Goal: Task Accomplishment & Management: Use online tool/utility

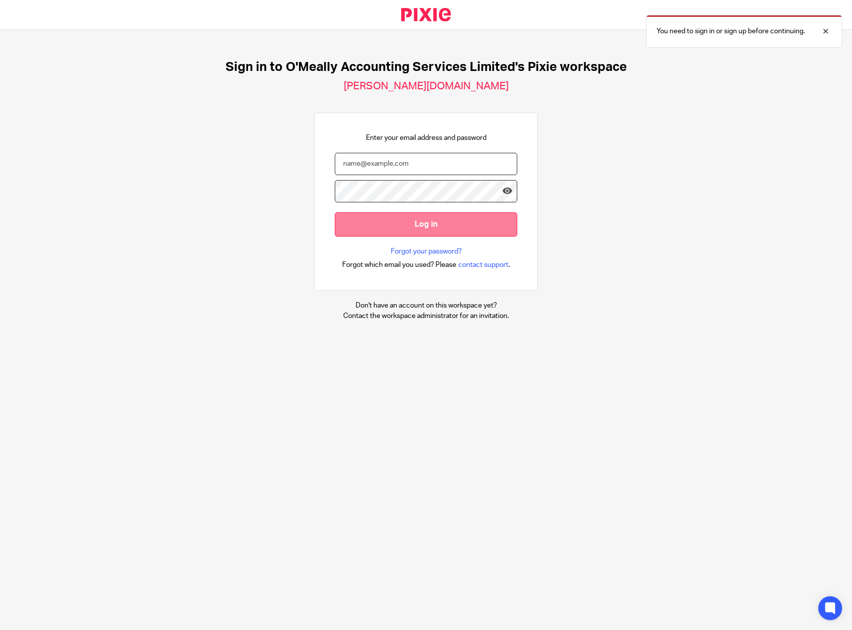
type input "[PERSON_NAME][EMAIL_ADDRESS][DOMAIN_NAME]"
click at [354, 214] on input "Log in" at bounding box center [426, 224] width 182 height 24
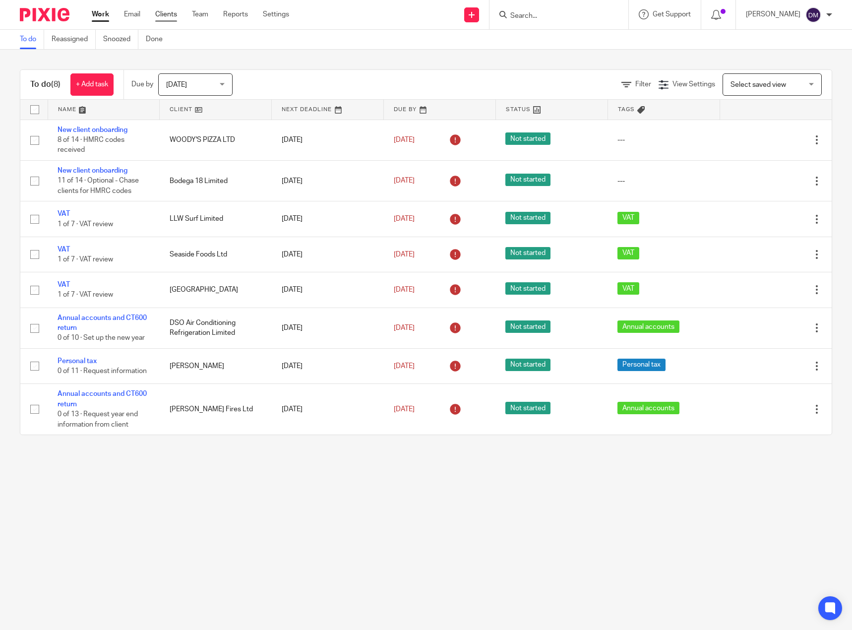
click at [161, 7] on div "Work Email Clients Team Reports Settings Work Email Clients Team Reports Settin…" at bounding box center [193, 14] width 222 height 29
click at [165, 12] on link "Clients" at bounding box center [166, 14] width 22 height 10
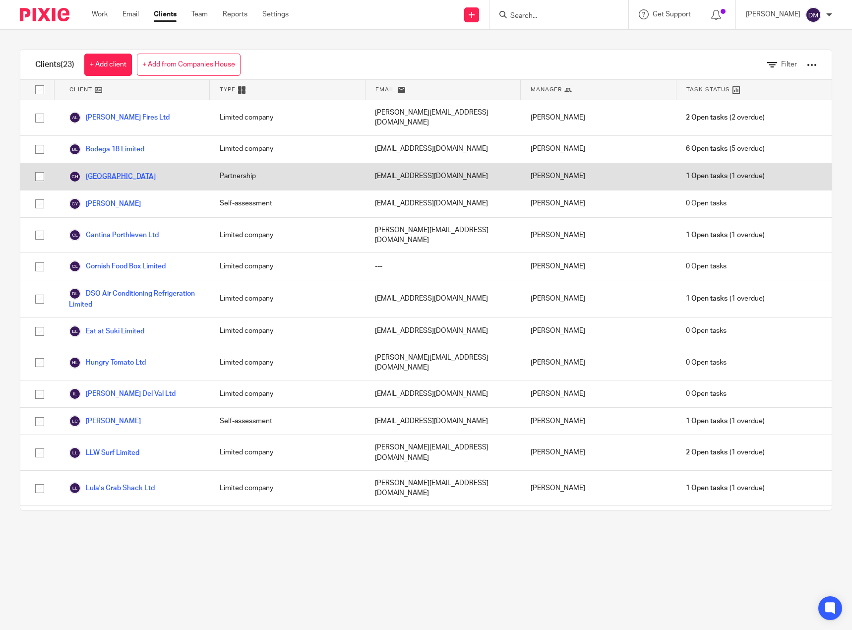
click at [124, 171] on link "Camelot Castle Hotel" at bounding box center [112, 177] width 87 height 12
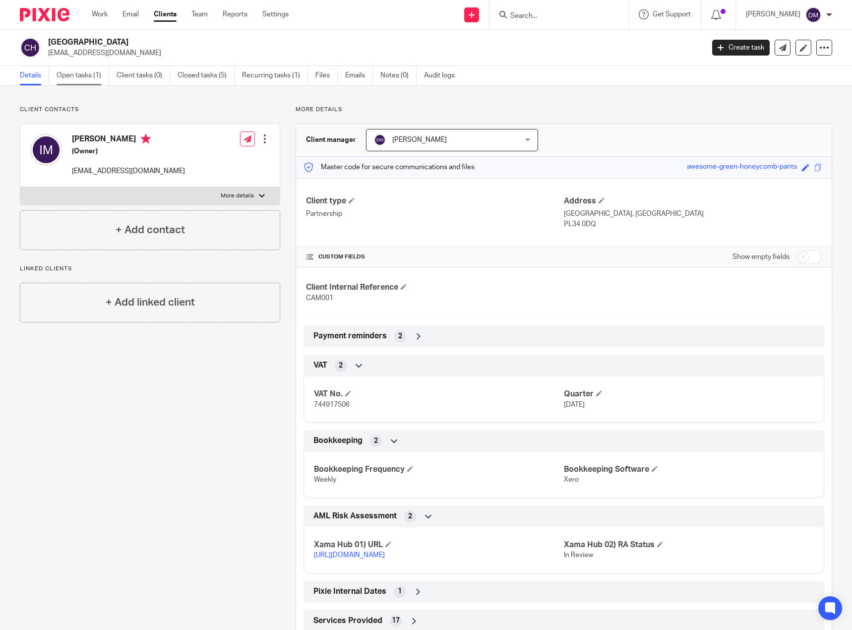
click at [89, 74] on link "Open tasks (1)" at bounding box center [83, 75] width 53 height 19
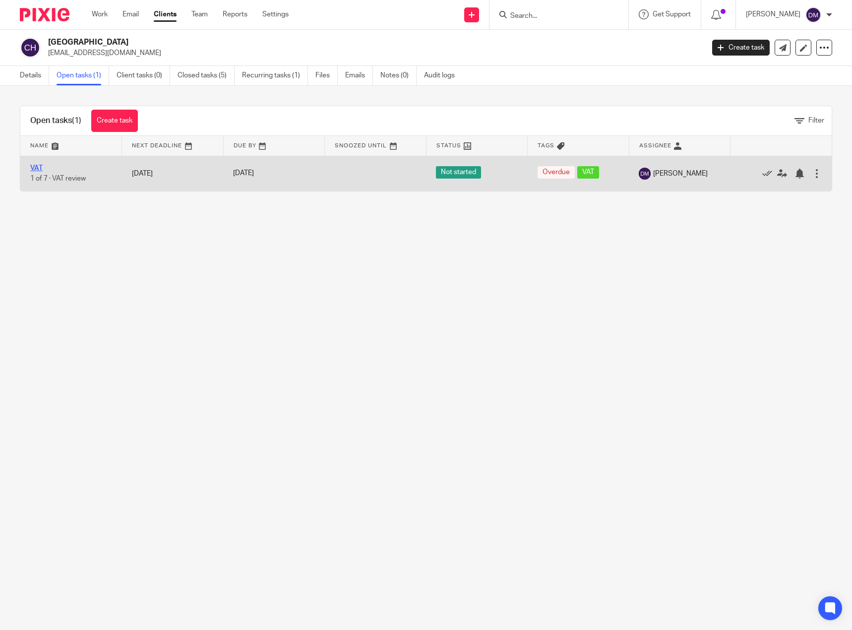
click at [36, 169] on link "VAT" at bounding box center [36, 168] width 12 height 7
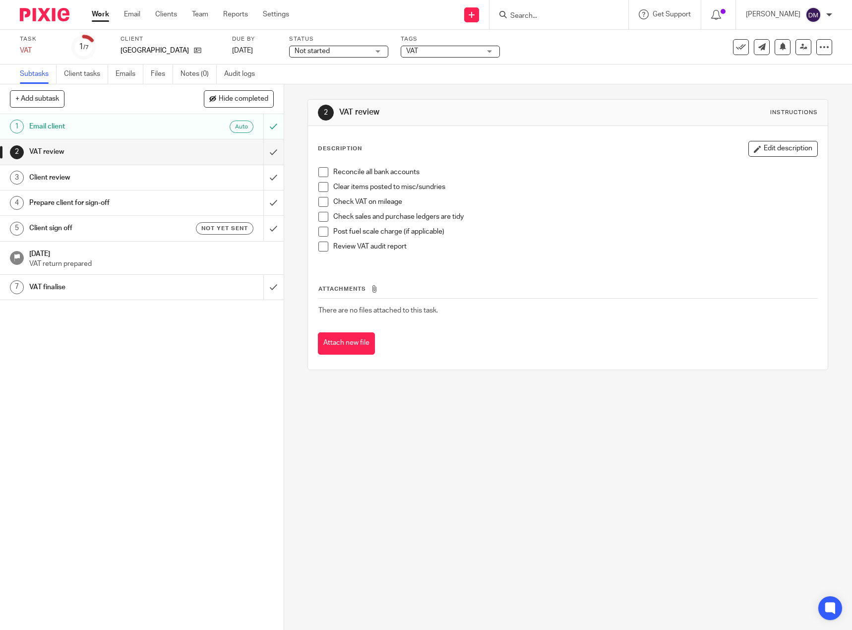
click at [120, 131] on h1 "Email client" at bounding box center [103, 126] width 149 height 15
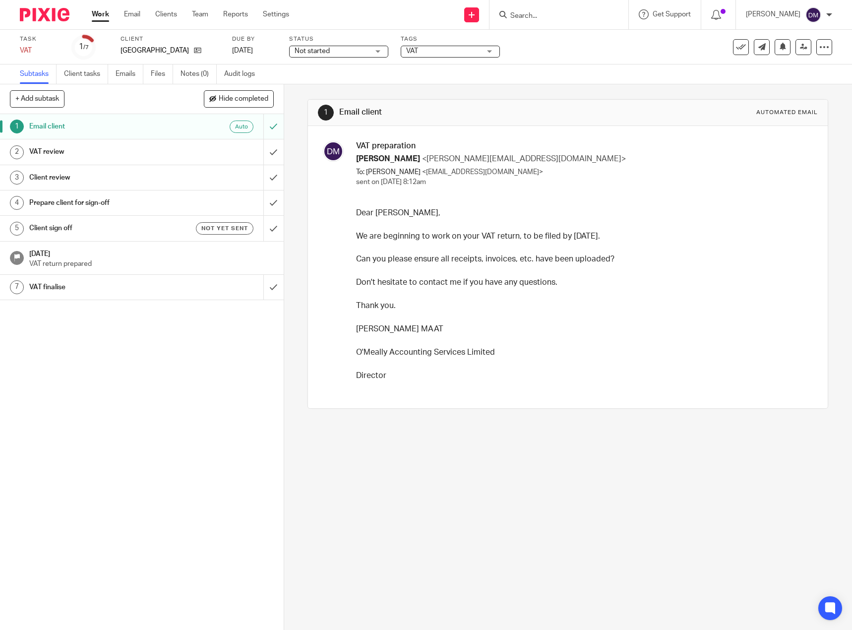
click at [51, 154] on h1 "VAT review" at bounding box center [103, 151] width 149 height 15
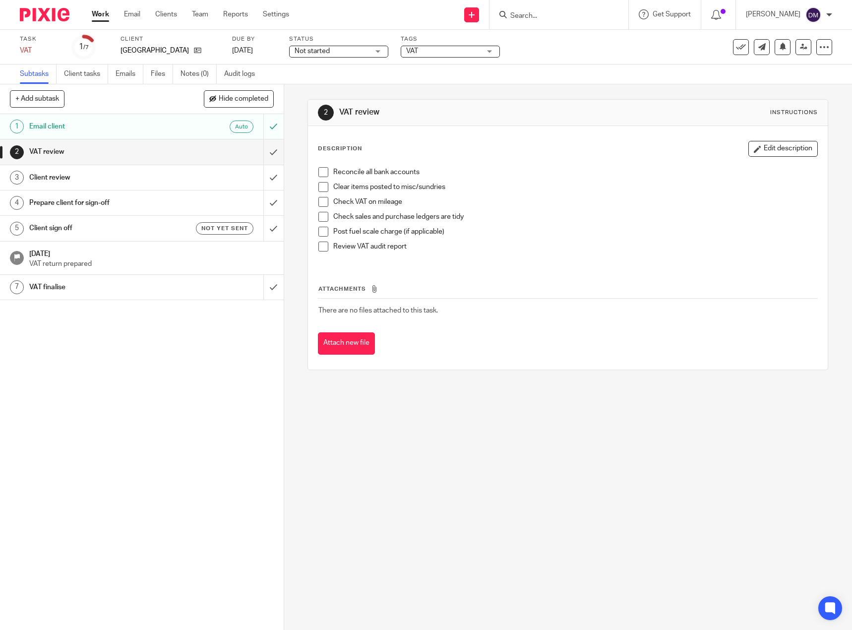
click at [319, 173] on span at bounding box center [323, 172] width 10 height 10
click at [318, 185] on span at bounding box center [323, 187] width 10 height 10
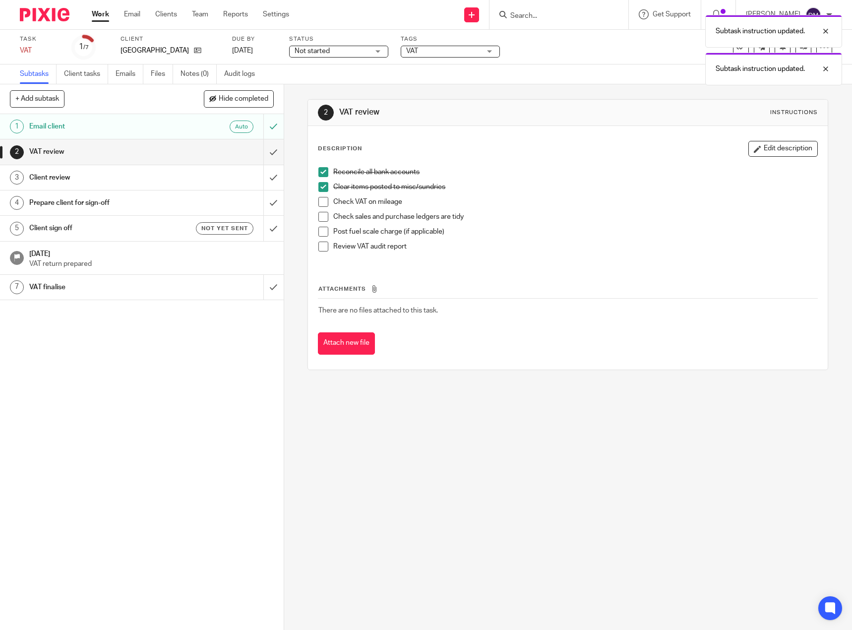
click at [318, 203] on span at bounding box center [323, 202] width 10 height 10
click at [319, 216] on span at bounding box center [323, 217] width 10 height 10
click at [323, 232] on span at bounding box center [323, 232] width 10 height 10
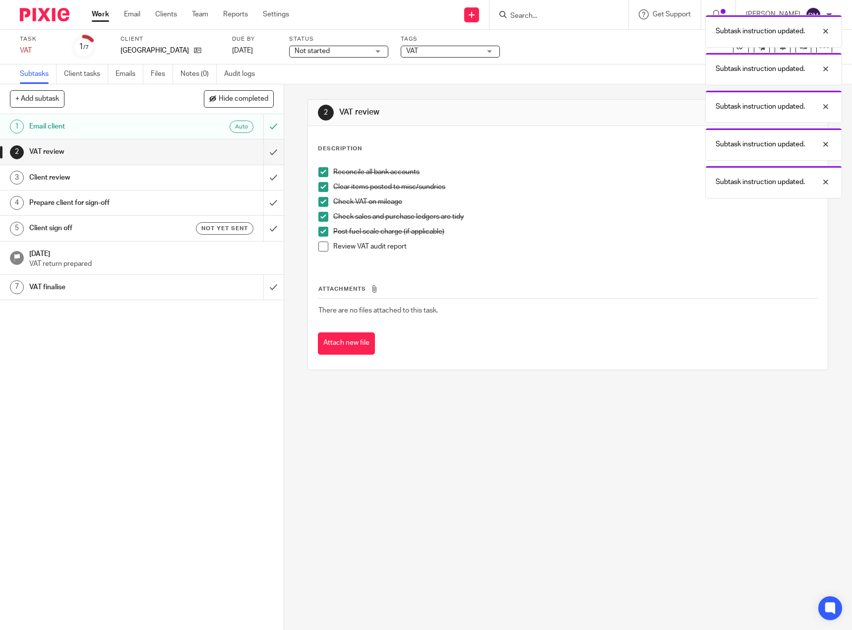
click at [322, 246] on span at bounding box center [323, 246] width 10 height 10
click at [180, 172] on div "Client review" at bounding box center [141, 177] width 224 height 15
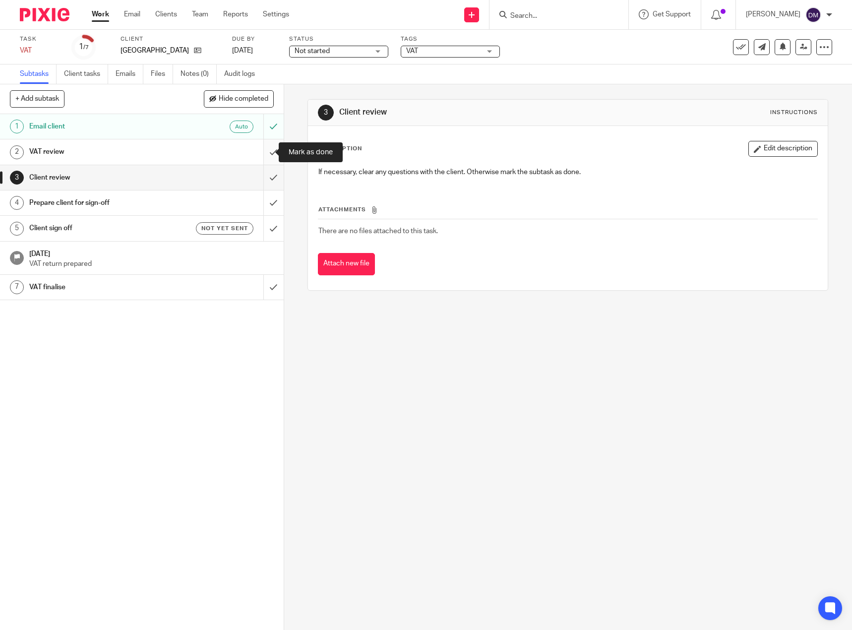
click at [264, 155] on input "submit" at bounding box center [142, 151] width 284 height 25
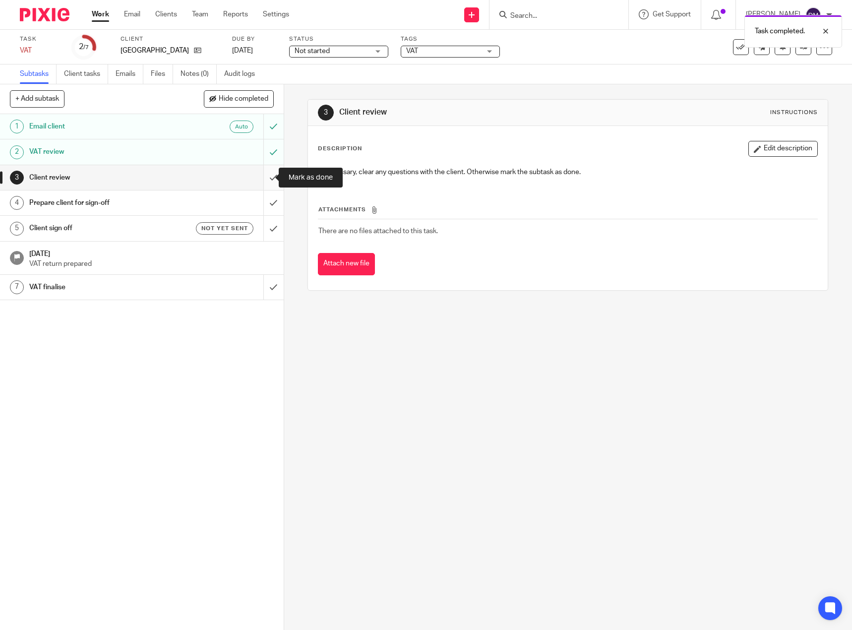
click at [261, 178] on input "submit" at bounding box center [142, 177] width 284 height 25
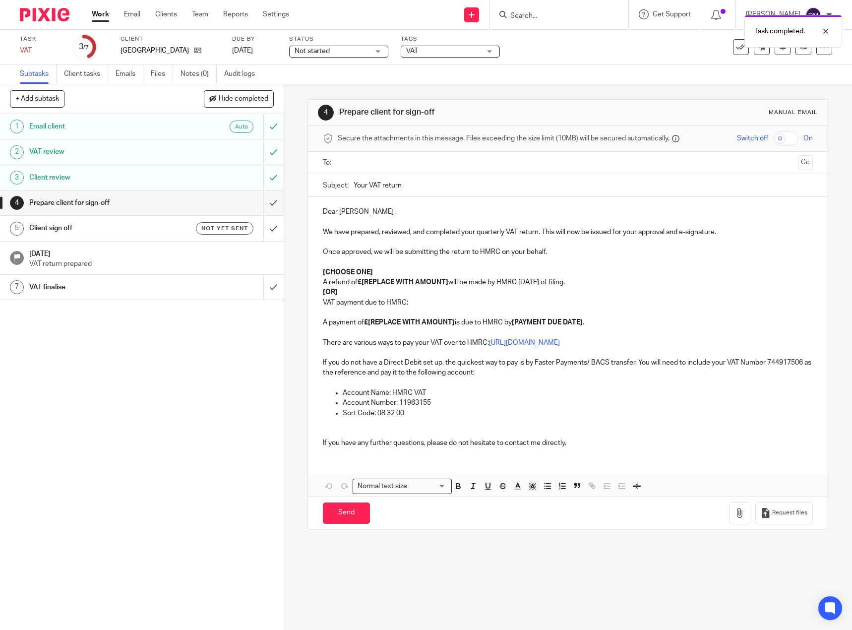
click at [368, 163] on input "text" at bounding box center [567, 162] width 453 height 11
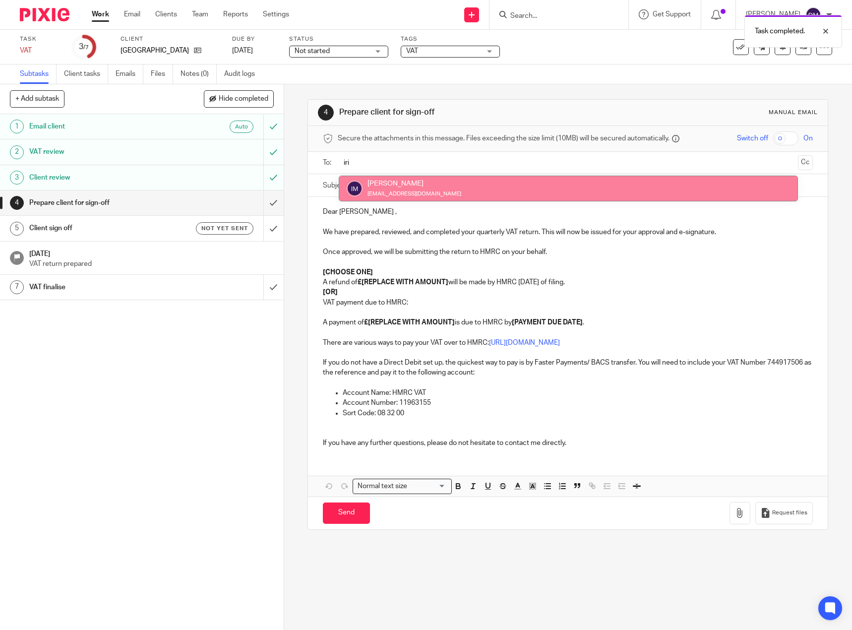
type input "iri"
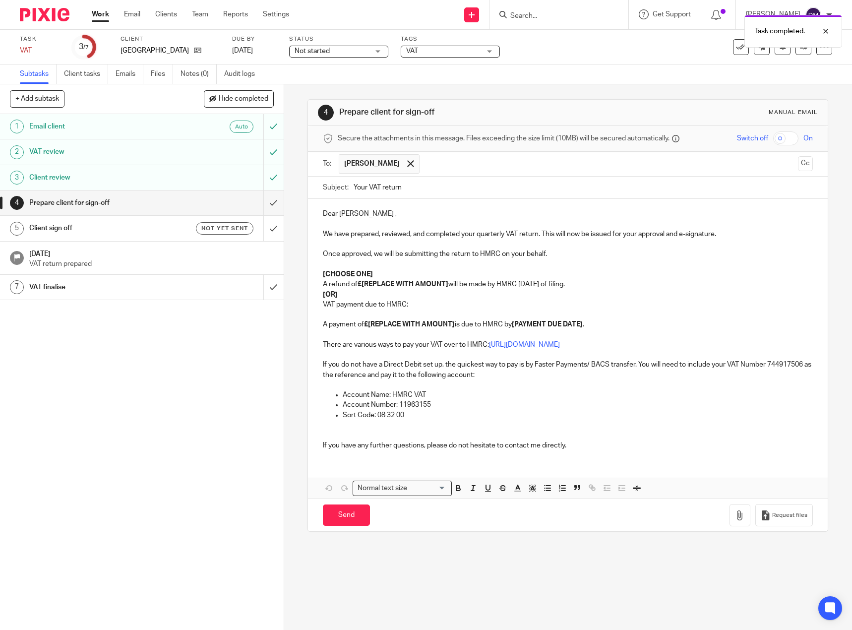
click at [376, 211] on p "Dear Irina ," at bounding box center [568, 214] width 490 height 10
click at [366, 288] on strong "£[REPLACE WITH AMOUNT]" at bounding box center [403, 284] width 91 height 7
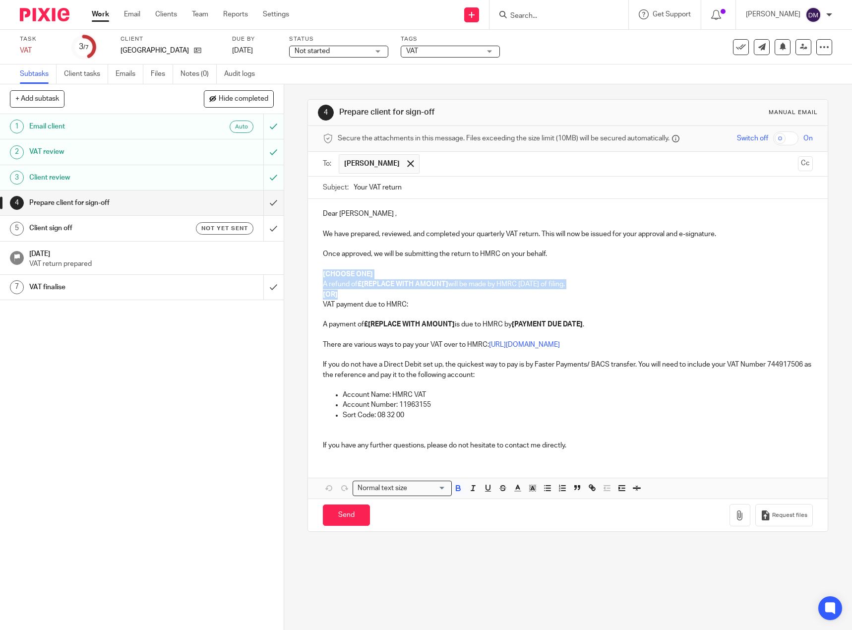
drag, startPoint x: 339, startPoint y: 291, endPoint x: 312, endPoint y: 275, distance: 30.4
click at [312, 275] on div "Dear Irina , We have prepared, reviewed, and completed your quarterly VAT retur…" at bounding box center [568, 328] width 520 height 258
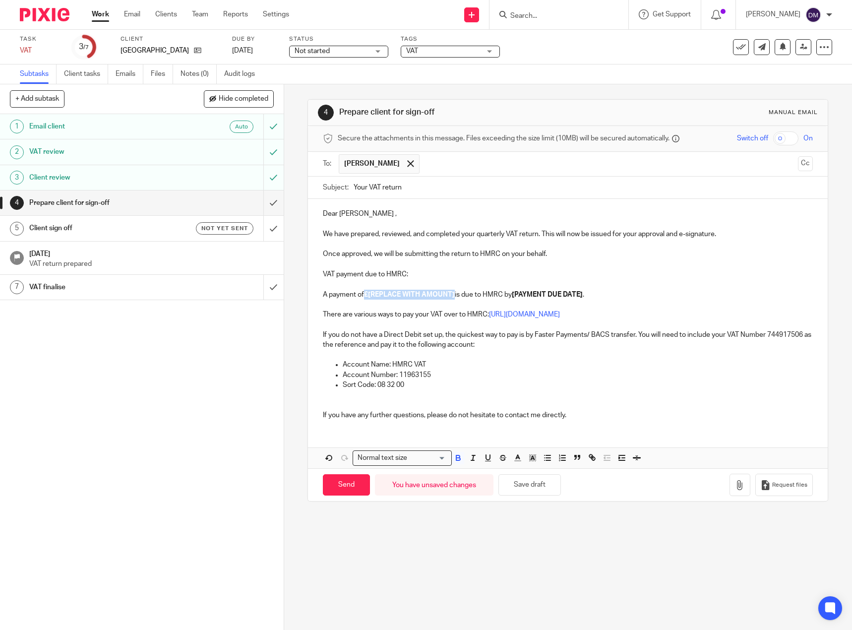
drag, startPoint x: 452, startPoint y: 294, endPoint x: 364, endPoint y: 295, distance: 87.3
click at [364, 295] on strong "£[REPLACE WITH AMOUNT]" at bounding box center [409, 294] width 91 height 7
click at [368, 297] on p "A payment of £ is due to HMRC by [PAYMENT DUE DATE] ." at bounding box center [568, 295] width 490 height 10
click at [365, 293] on strong "£" at bounding box center [366, 294] width 4 height 7
drag, startPoint x: 536, startPoint y: 296, endPoint x: 464, endPoint y: 297, distance: 71.9
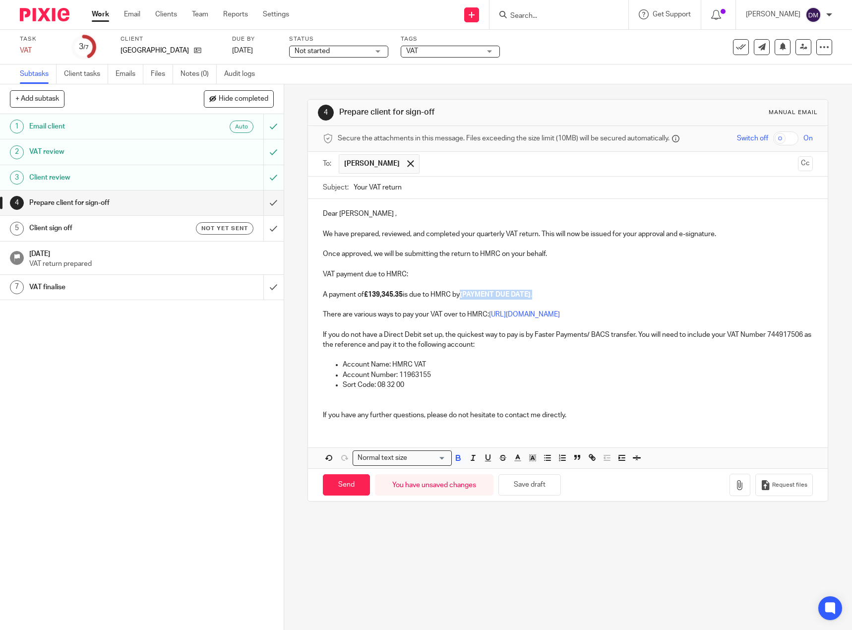
click at [464, 297] on p "A payment of £139,345.35 is due to HMRC by [PAYMENT DUE DATE] ." at bounding box center [568, 295] width 490 height 10
click at [735, 487] on icon "button" at bounding box center [740, 485] width 10 height 10
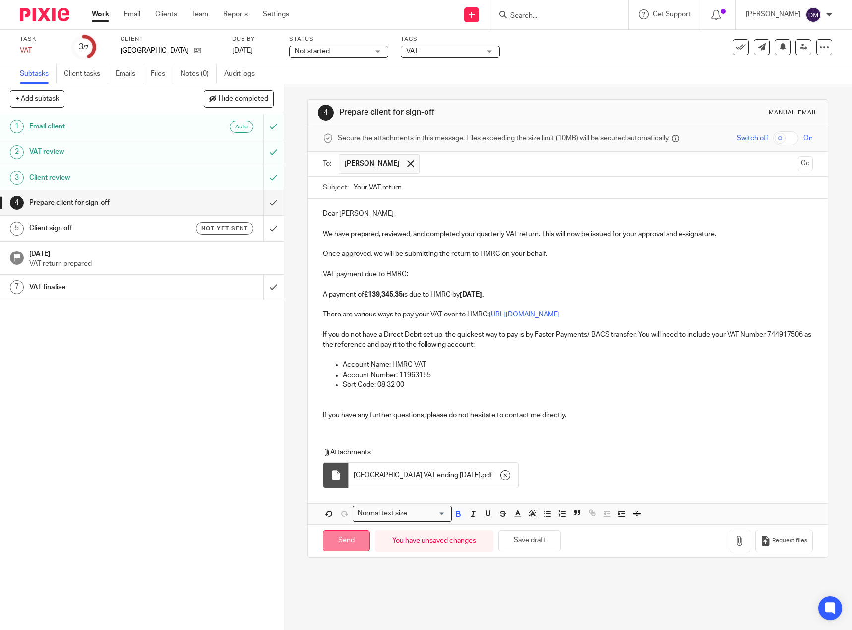
click at [355, 544] on input "Send" at bounding box center [346, 540] width 47 height 21
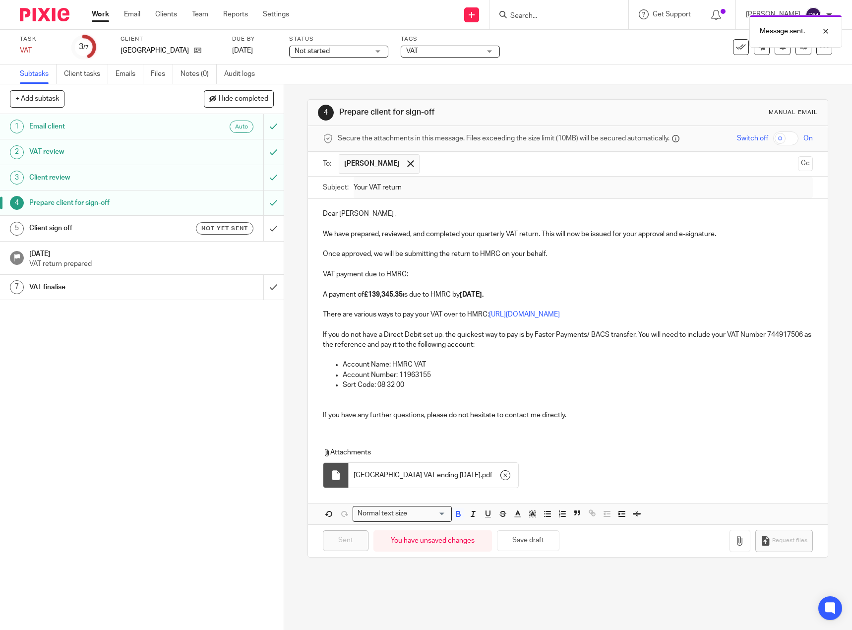
type input "Sent"
click at [90, 238] on link "5 Client sign off Not yet sent" at bounding box center [131, 228] width 263 height 25
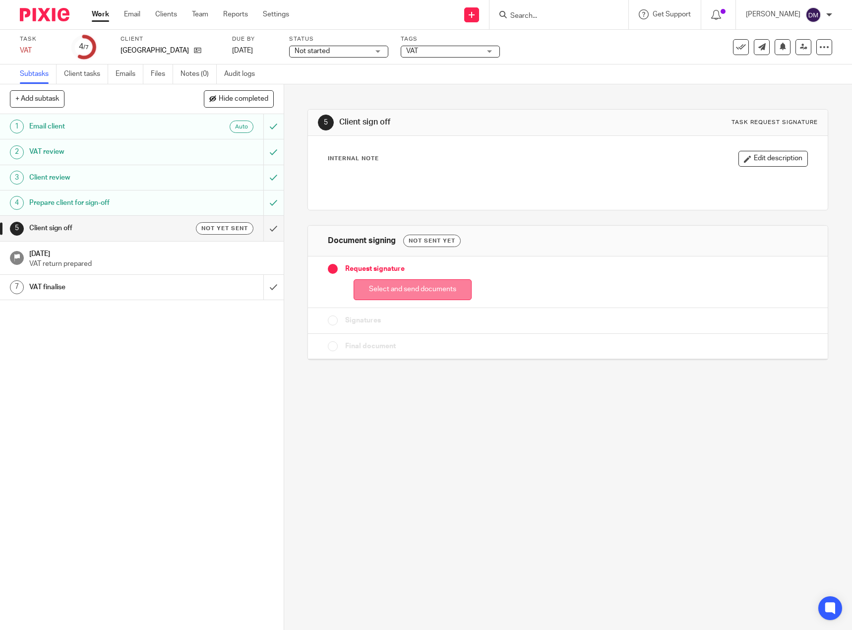
click at [419, 296] on button "Select and send documents" at bounding box center [413, 289] width 118 height 21
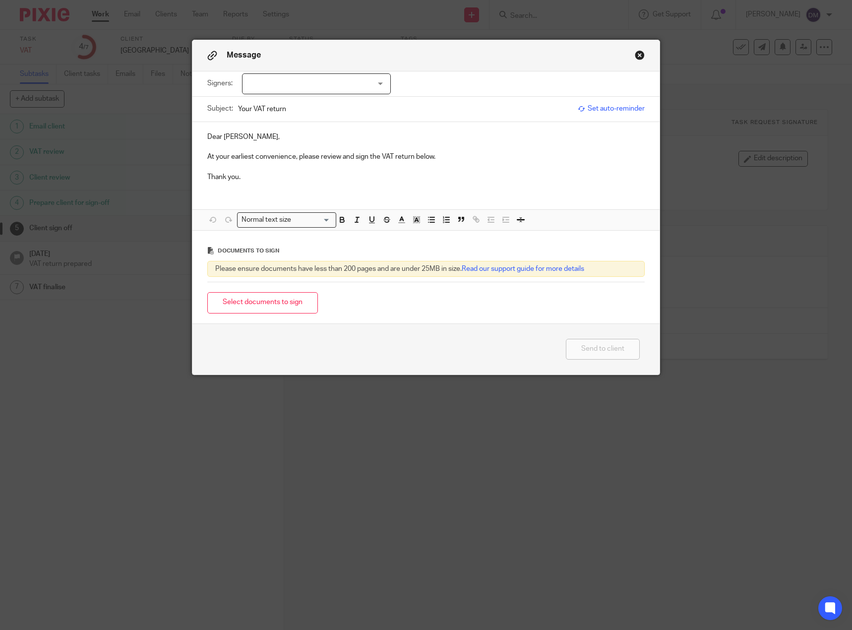
click at [289, 81] on div at bounding box center [316, 83] width 149 height 21
click at [285, 100] on li "[PERSON_NAME]" at bounding box center [313, 104] width 148 height 20
checkbox input "true"
click at [259, 136] on p "Dear [PERSON_NAME]," at bounding box center [426, 137] width 438 height 10
click at [286, 305] on button "Select documents to sign" at bounding box center [262, 302] width 111 height 21
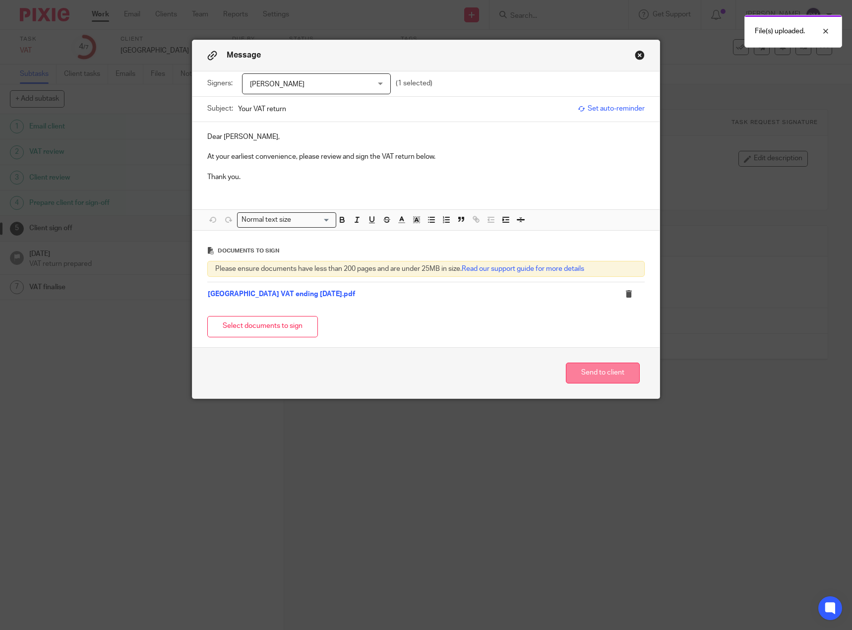
click at [599, 373] on button "Send to client" at bounding box center [603, 372] width 74 height 21
click at [596, 376] on button "Send to client" at bounding box center [603, 372] width 74 height 21
click at [635, 56] on button "Close modal" at bounding box center [640, 55] width 10 height 10
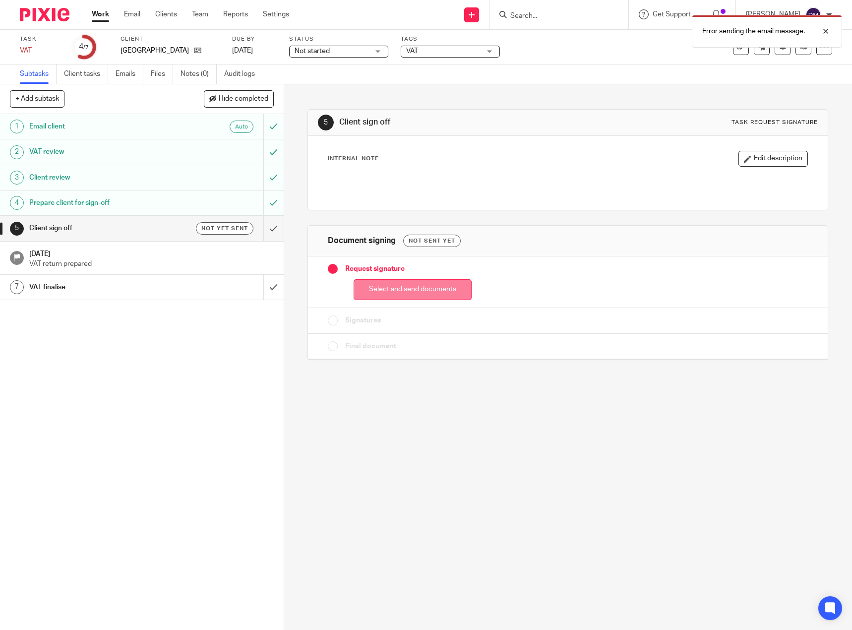
click at [412, 289] on button "Select and send documents" at bounding box center [413, 289] width 118 height 21
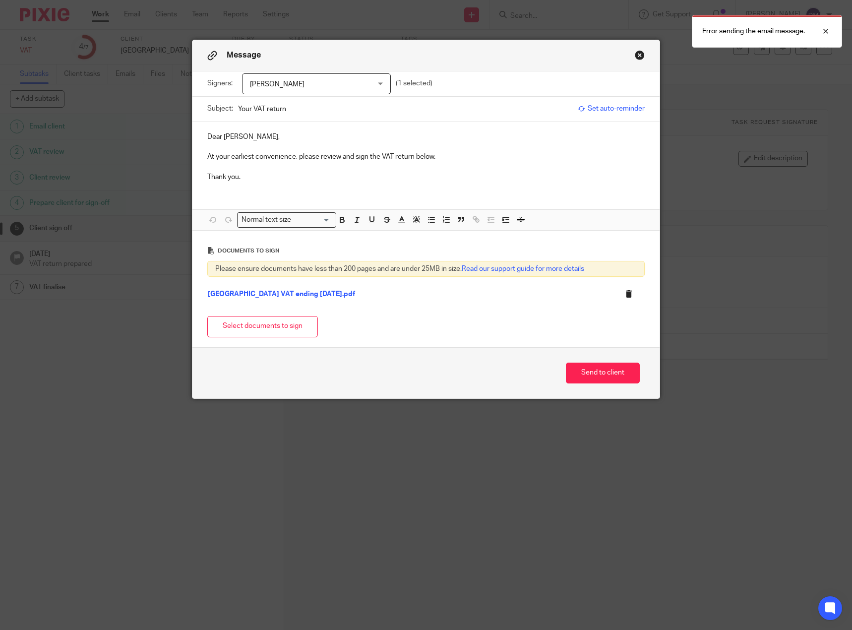
click at [625, 292] on icon at bounding box center [628, 293] width 7 height 7
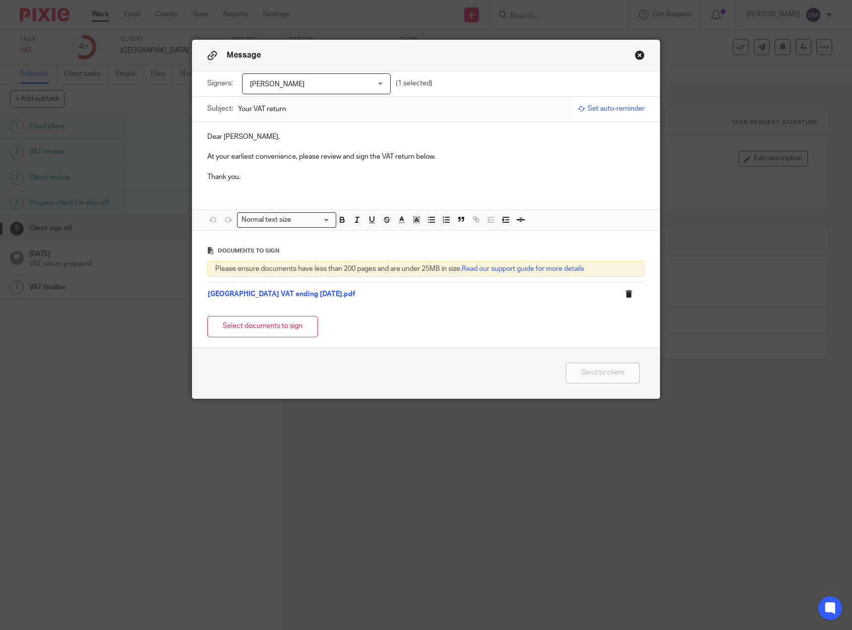
click at [625, 294] on icon at bounding box center [628, 293] width 7 height 7
click at [625, 292] on icon at bounding box center [628, 293] width 7 height 7
click at [635, 53] on button "Close modal" at bounding box center [640, 55] width 10 height 10
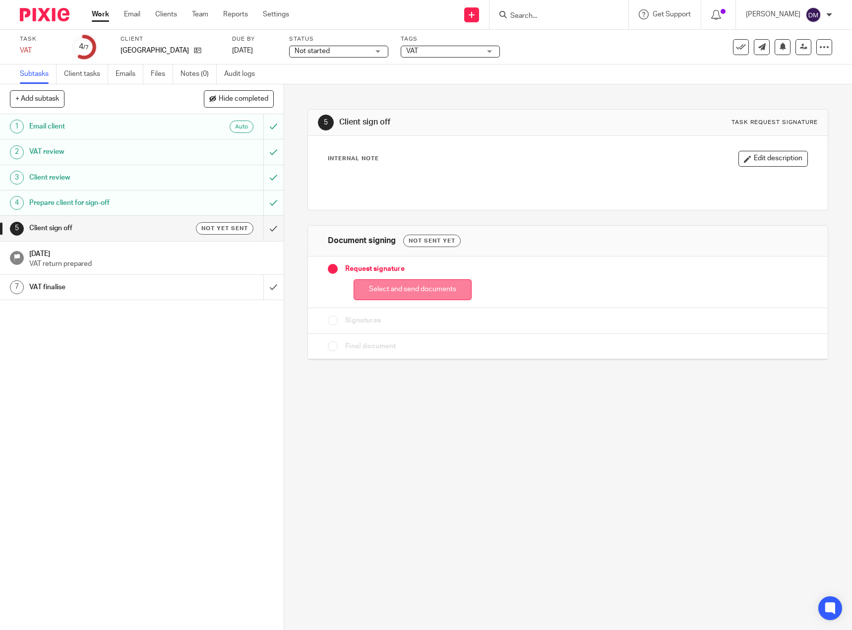
click at [418, 289] on button "Select and send documents" at bounding box center [413, 289] width 118 height 21
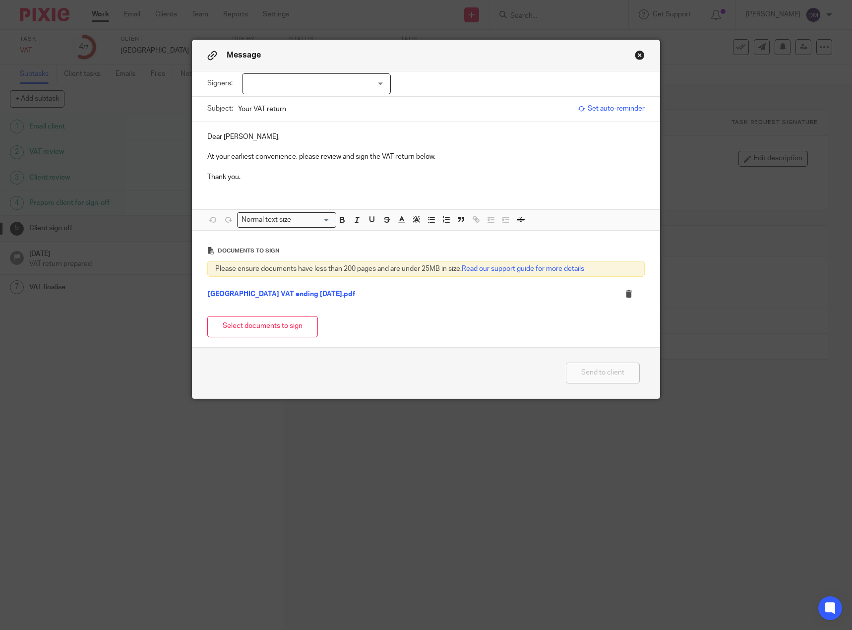
click at [363, 84] on div at bounding box center [316, 83] width 149 height 21
click at [300, 104] on li "[PERSON_NAME]" at bounding box center [313, 104] width 148 height 20
checkbox input "true"
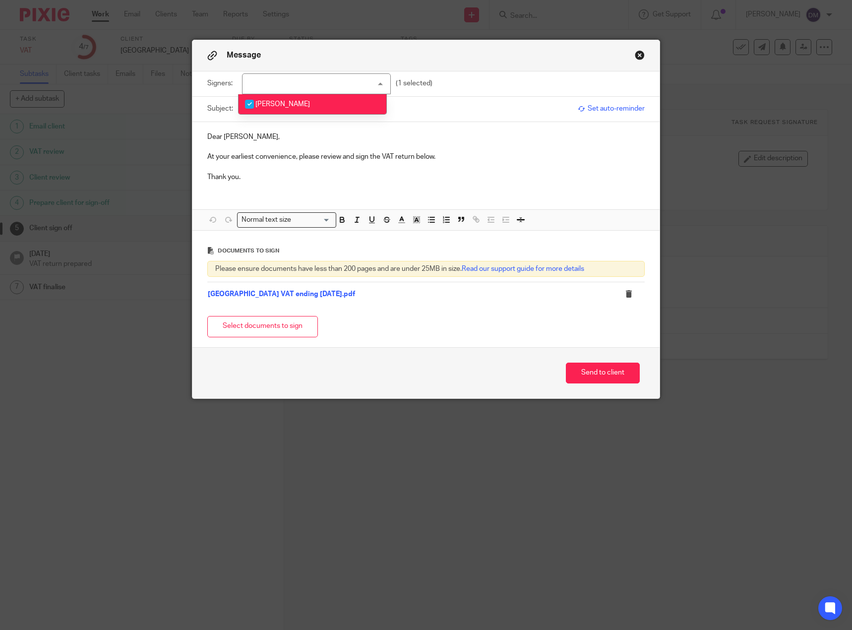
click at [511, 173] on p "Thank you." at bounding box center [426, 177] width 438 height 10
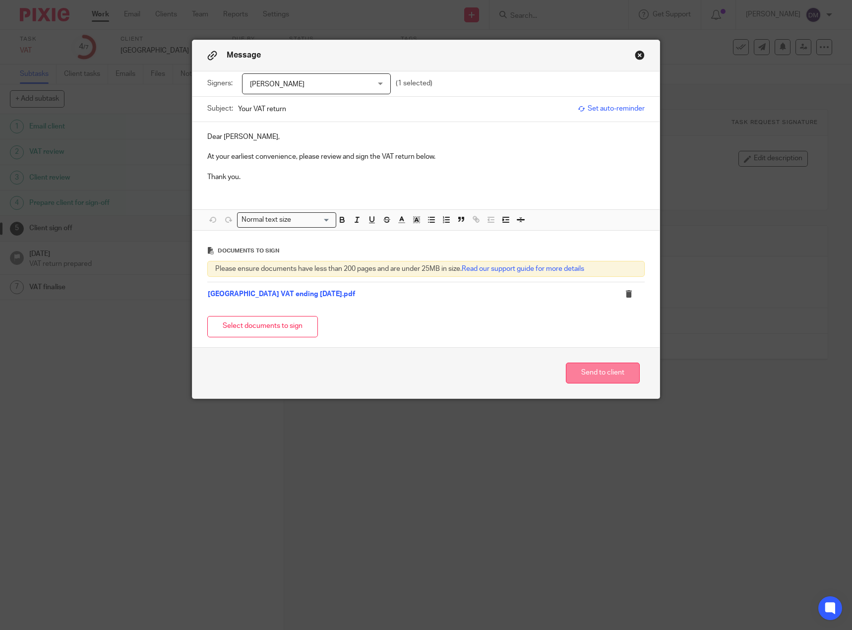
click at [591, 371] on button "Send to client" at bounding box center [603, 372] width 74 height 21
